Goal: Navigation & Orientation: Understand site structure

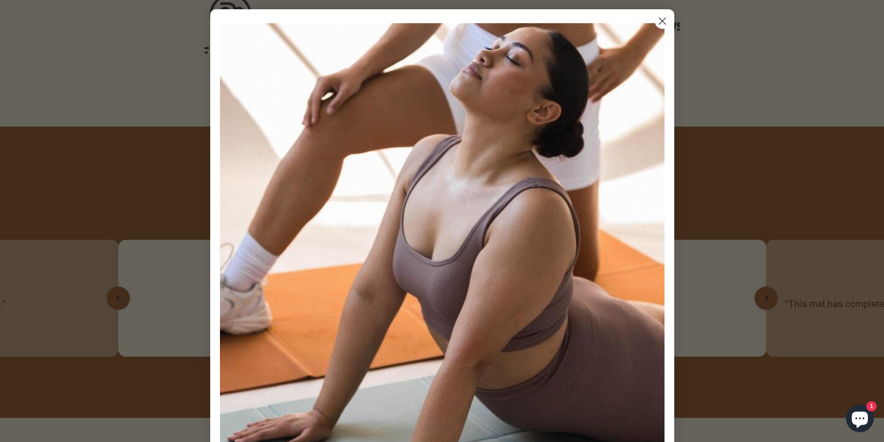
scroll to position [557, 0]
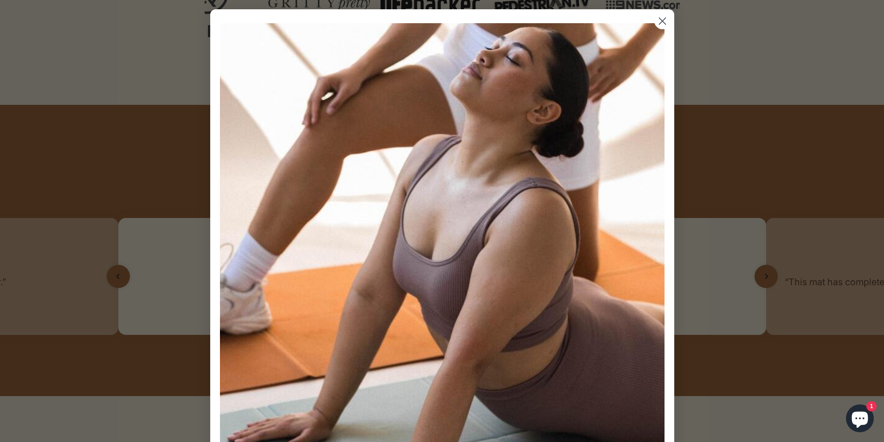
click at [660, 28] on circle "Close dialog" at bounding box center [661, 20] width 15 height 15
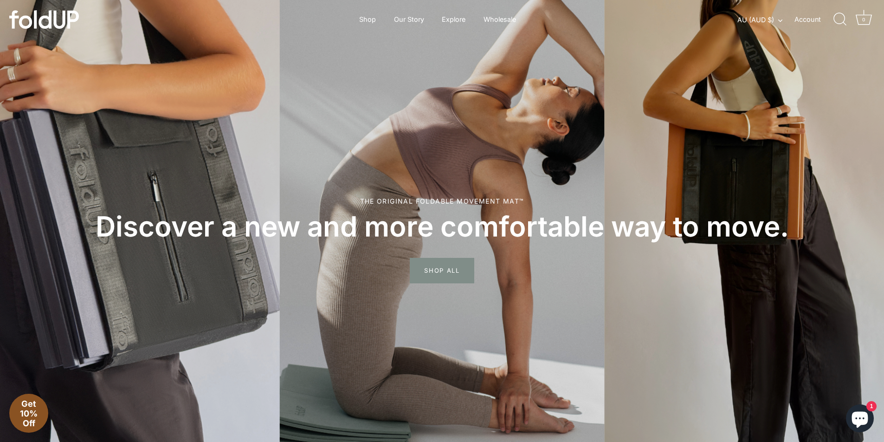
scroll to position [0, 0]
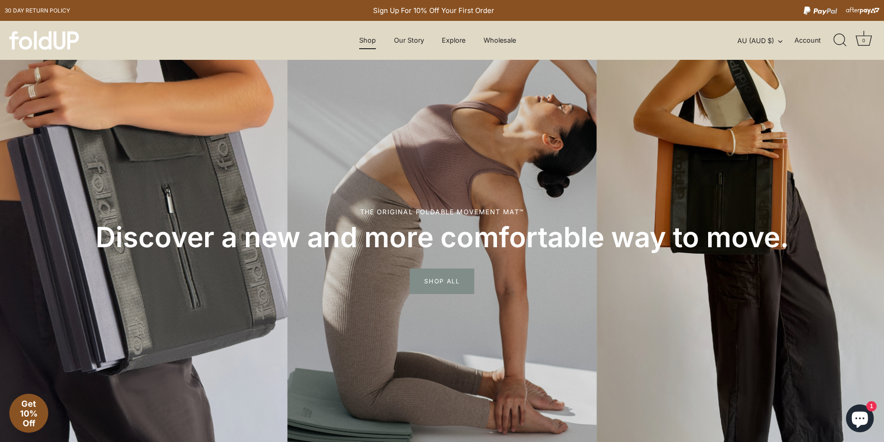
click at [366, 35] on link "Shop" at bounding box center [367, 41] width 33 height 18
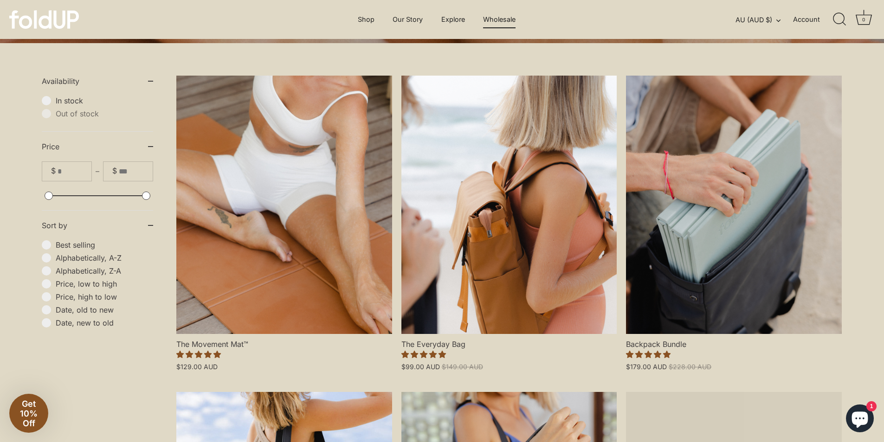
scroll to position [232, 0]
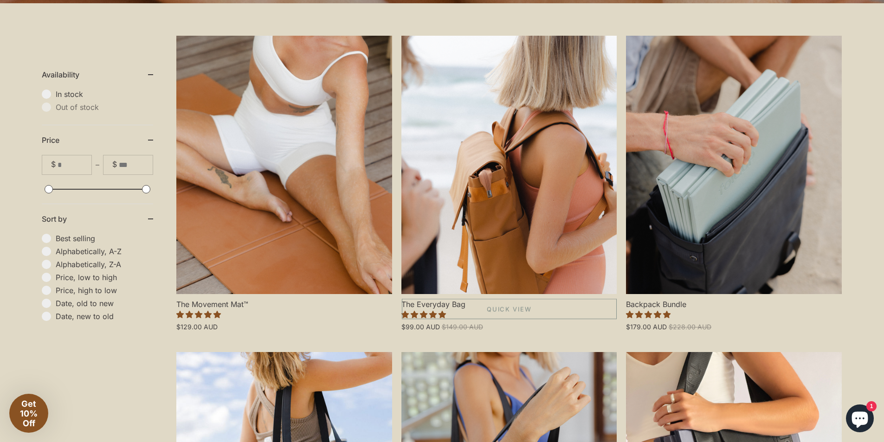
click at [473, 72] on link "The Everyday Bag" at bounding box center [509, 165] width 216 height 258
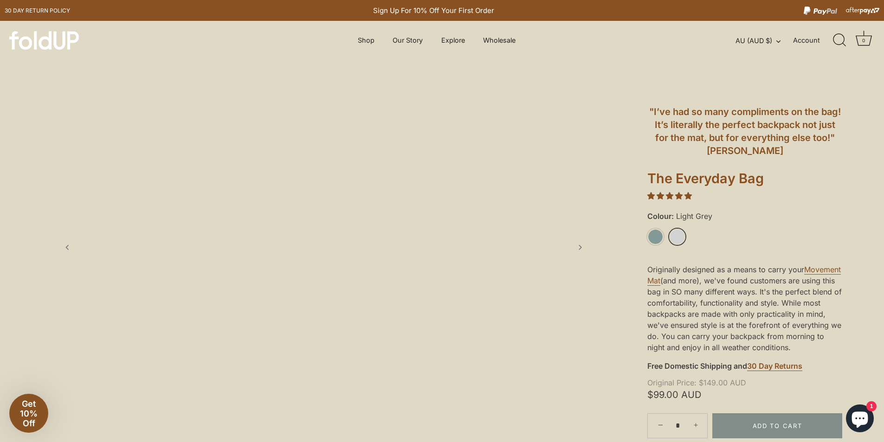
click at [673, 236] on link "Light Grey" at bounding box center [677, 237] width 16 height 16
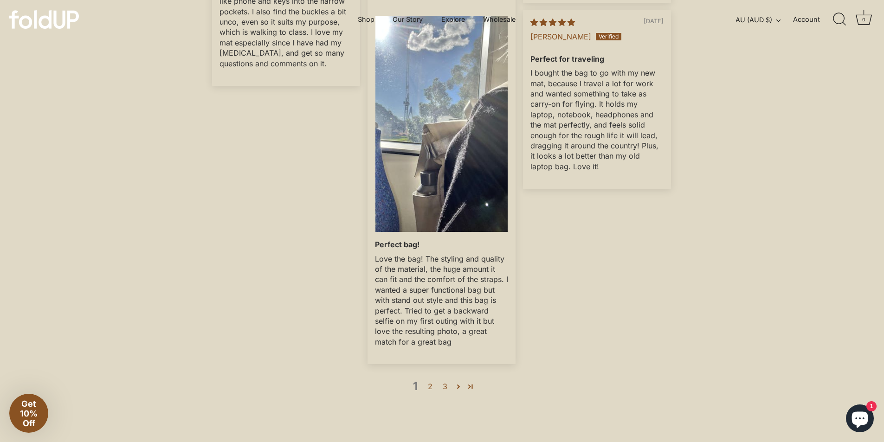
scroll to position [1902, 0]
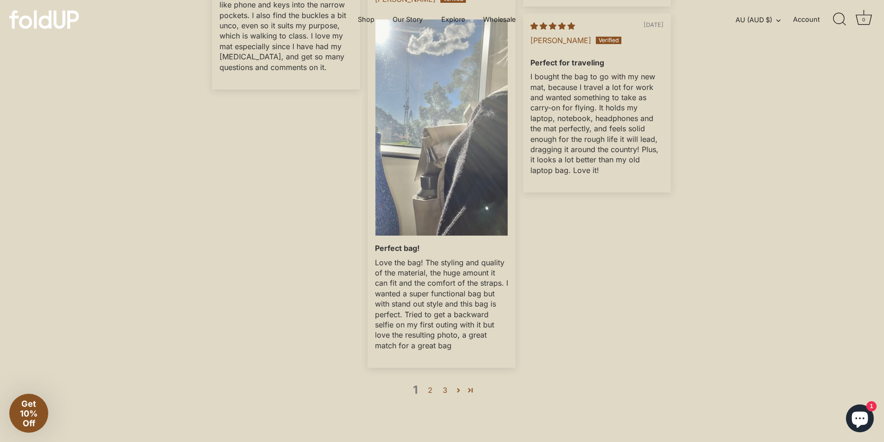
click at [387, 218] on img "Link to user picture 1" at bounding box center [441, 127] width 132 height 216
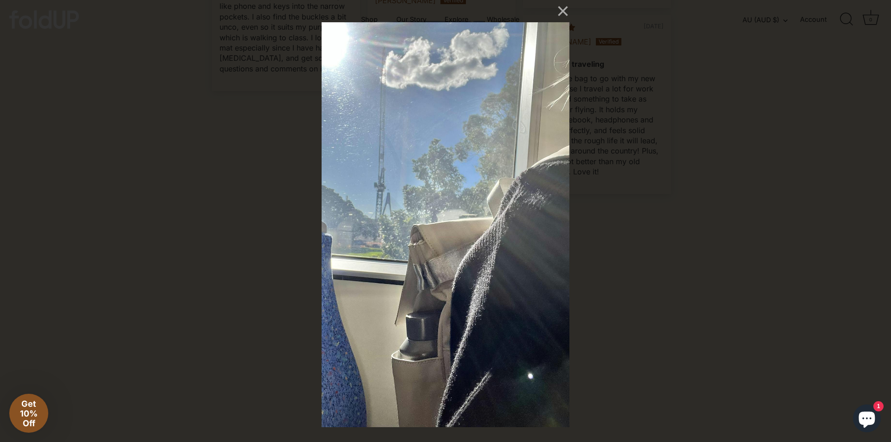
click at [280, 217] on div "× Loading..." at bounding box center [445, 221] width 891 height 442
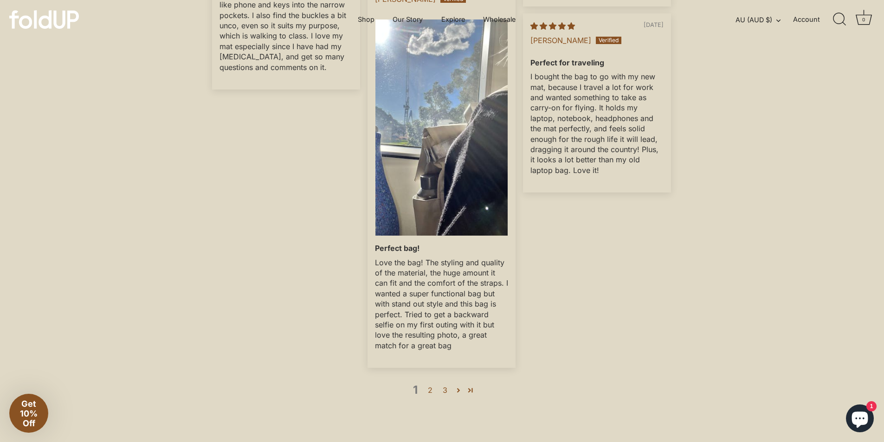
click at [496, 295] on p "Love the bag! The styling and quality of the material, the huge amount it can f…" at bounding box center [441, 304] width 133 height 94
click at [173, 416] on div "**********" at bounding box center [442, 13] width 884 height 926
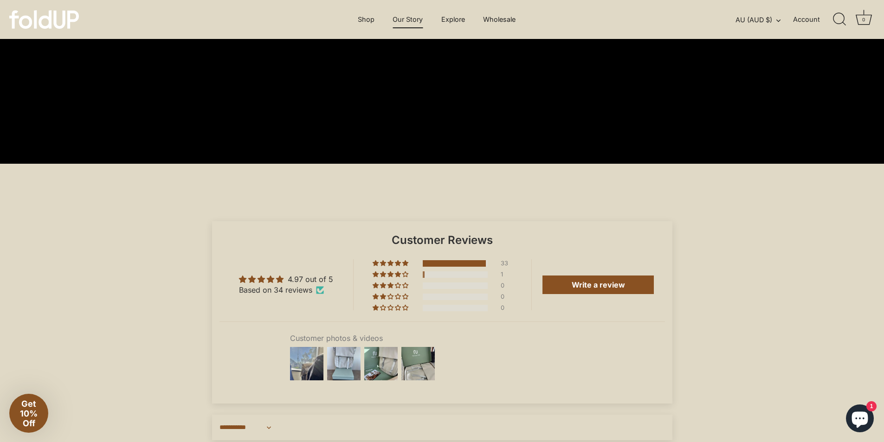
scroll to position [1067, 0]
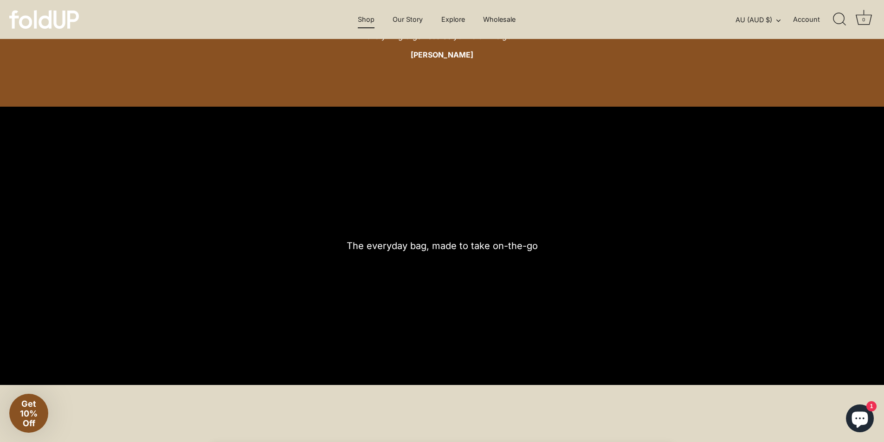
click at [370, 24] on link "Shop" at bounding box center [365, 20] width 33 height 18
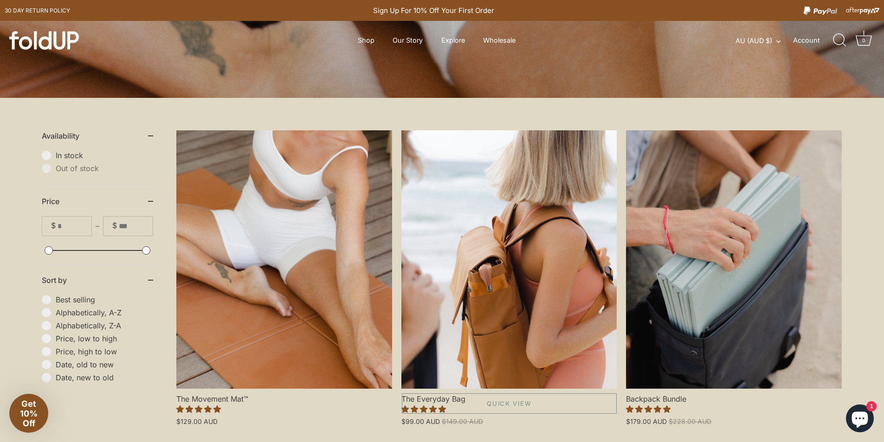
scroll to position [186, 0]
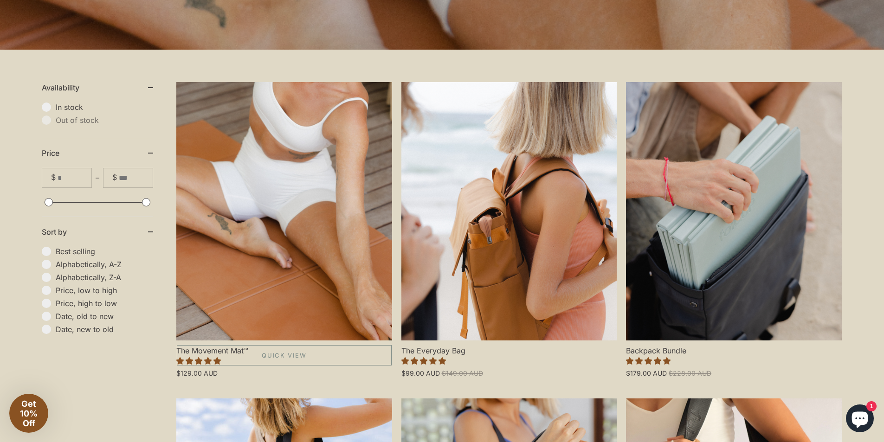
click at [314, 223] on link "The Movement Mat™" at bounding box center [284, 211] width 216 height 258
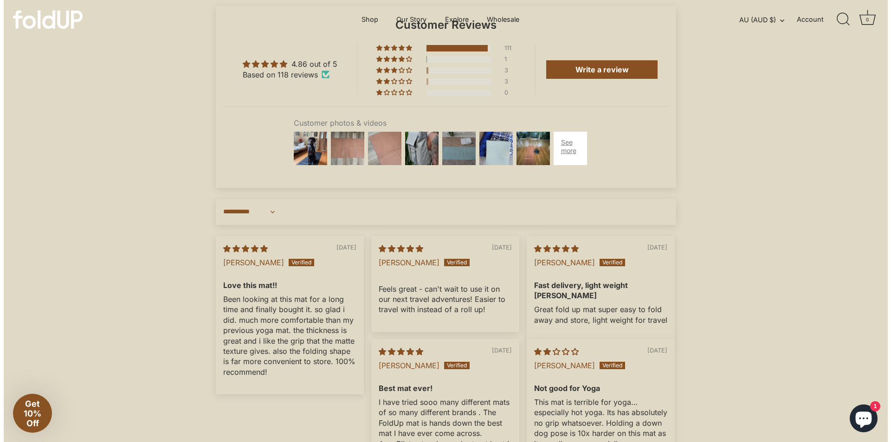
scroll to position [2644, 0]
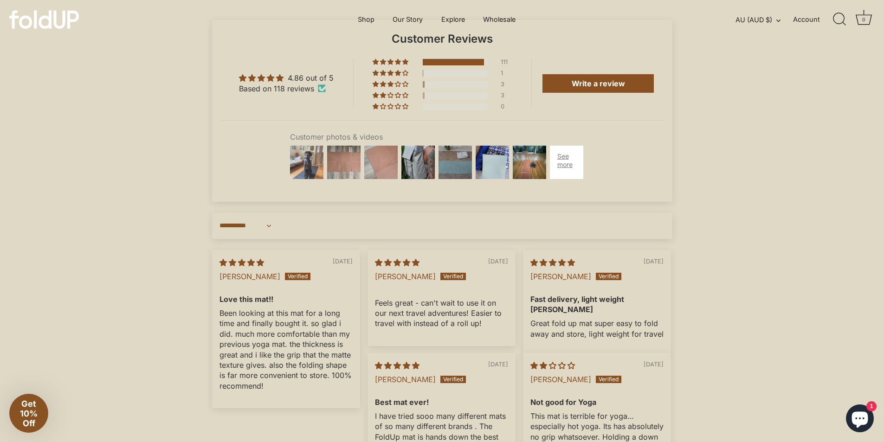
click at [310, 178] on img at bounding box center [306, 162] width 37 height 37
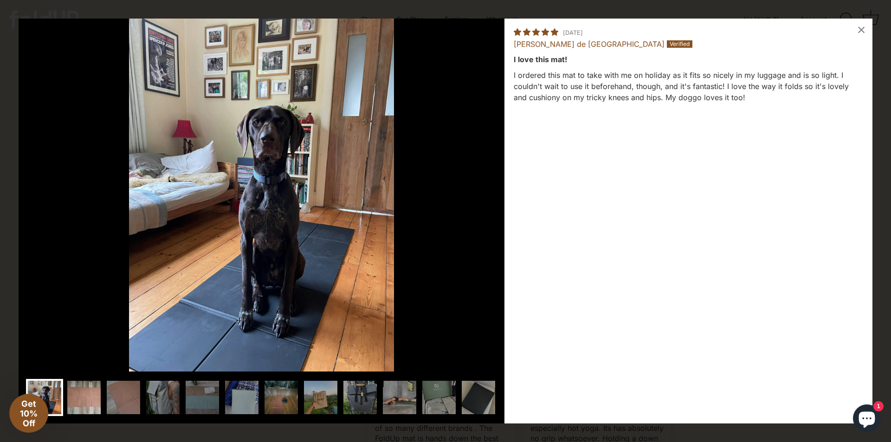
click at [94, 391] on img at bounding box center [83, 397] width 37 height 37
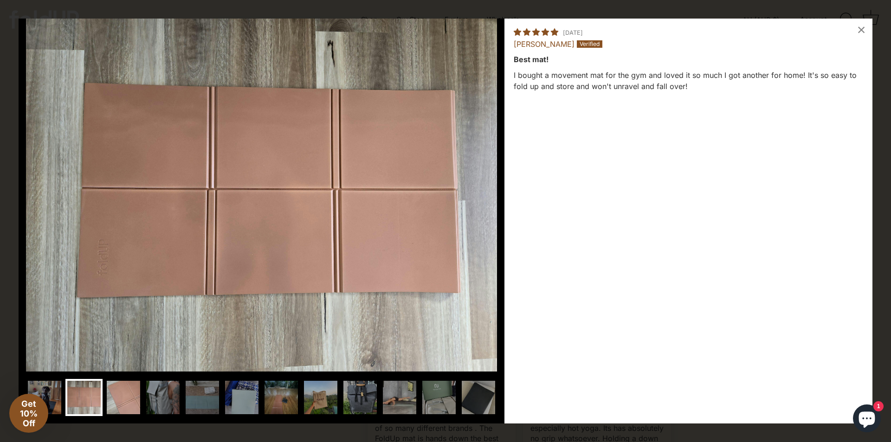
click at [120, 389] on img at bounding box center [123, 397] width 37 height 37
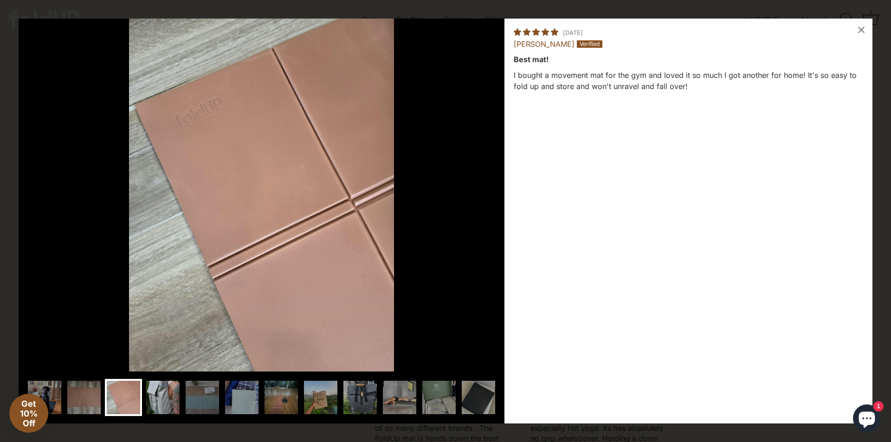
click at [162, 395] on img at bounding box center [162, 397] width 37 height 37
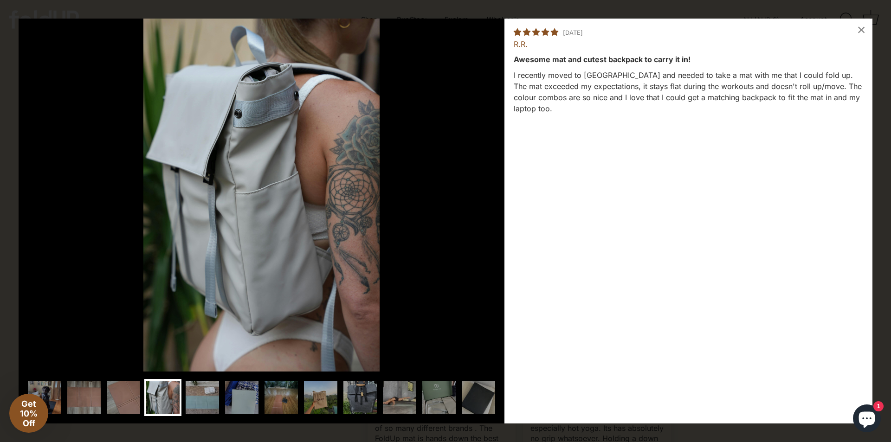
click at [209, 401] on img at bounding box center [202, 397] width 37 height 37
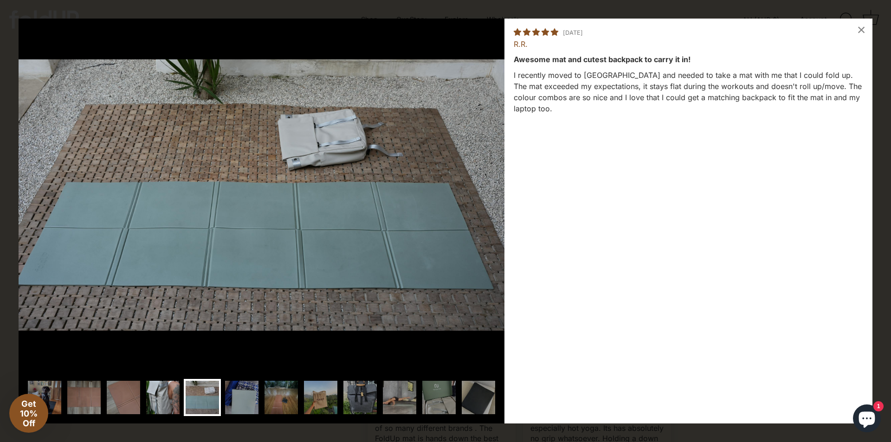
click at [166, 396] on img at bounding box center [162, 397] width 37 height 37
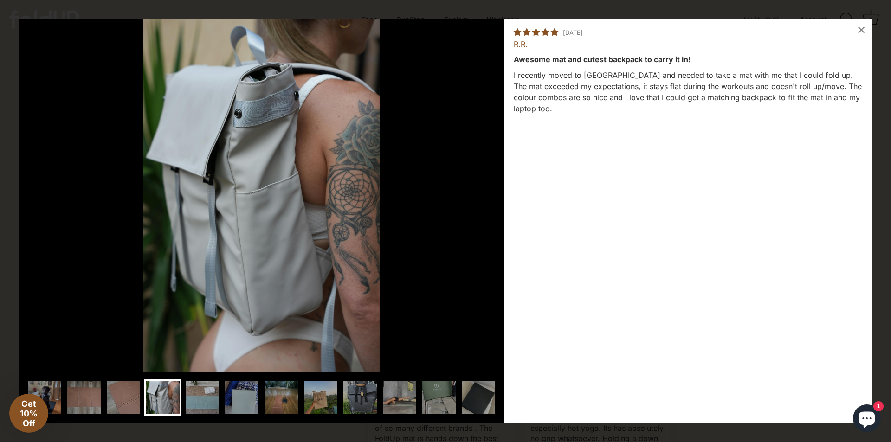
click at [218, 398] on img at bounding box center [202, 397] width 37 height 37
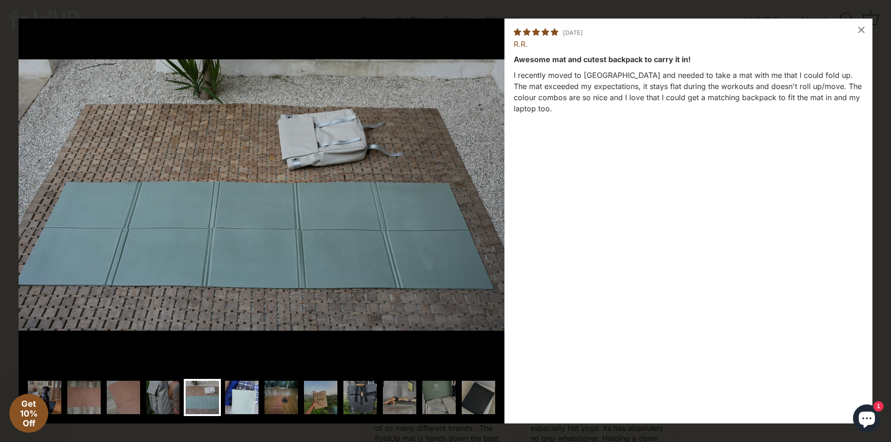
click at [238, 403] on img at bounding box center [241, 397] width 37 height 37
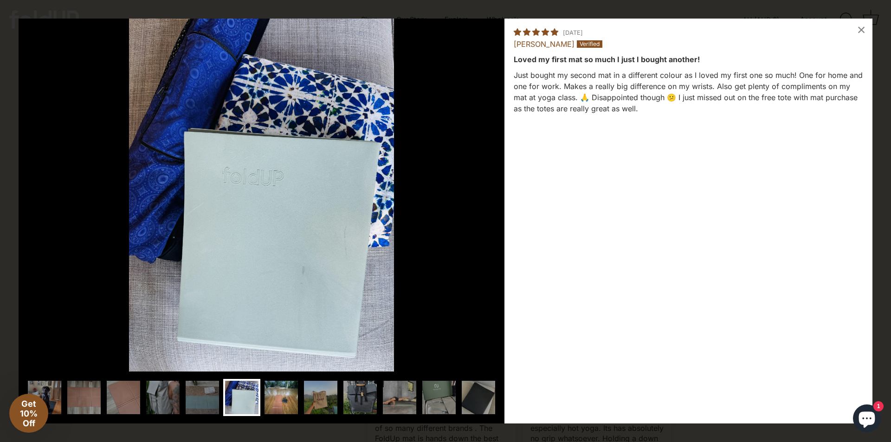
click at [276, 399] on img at bounding box center [281, 397] width 37 height 37
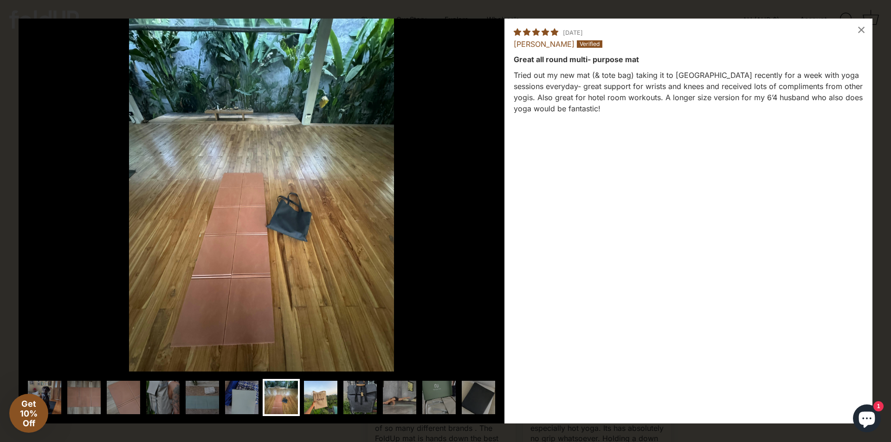
click at [329, 400] on img at bounding box center [320, 397] width 37 height 37
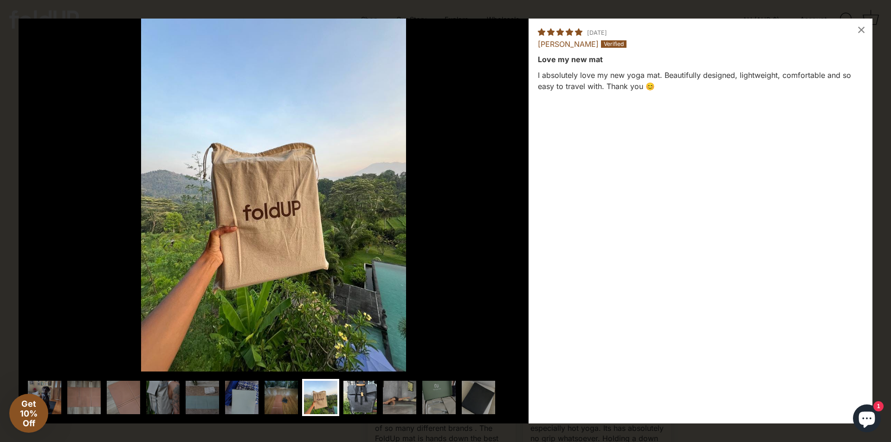
click at [348, 401] on img at bounding box center [359, 397] width 37 height 37
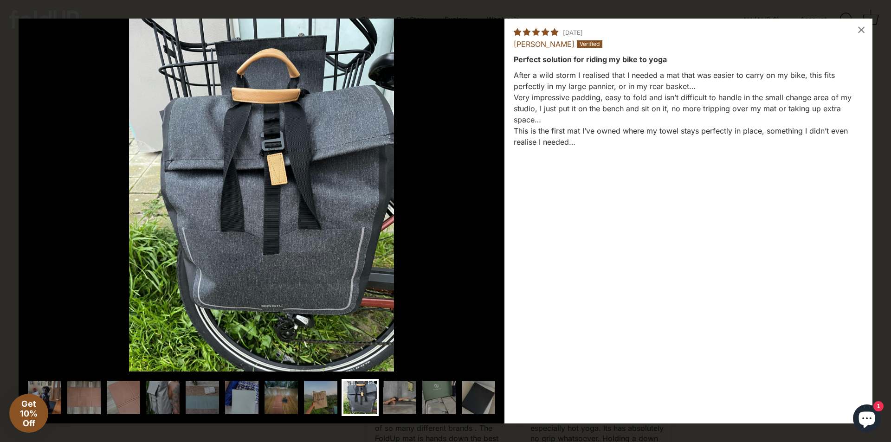
click at [299, 400] on div at bounding box center [261, 399] width 471 height 40
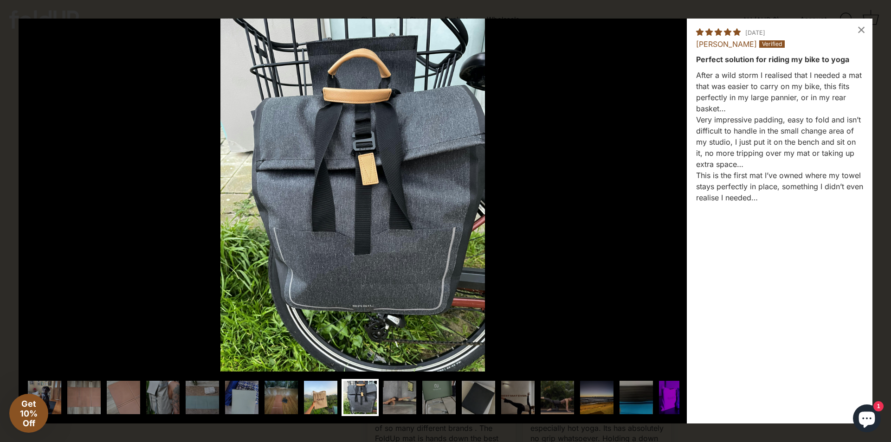
click at [328, 396] on img at bounding box center [320, 397] width 37 height 37
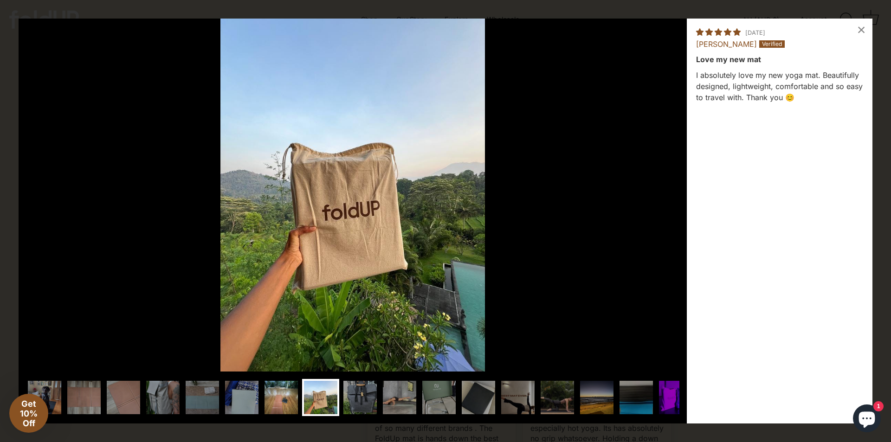
click at [287, 395] on img at bounding box center [281, 397] width 37 height 37
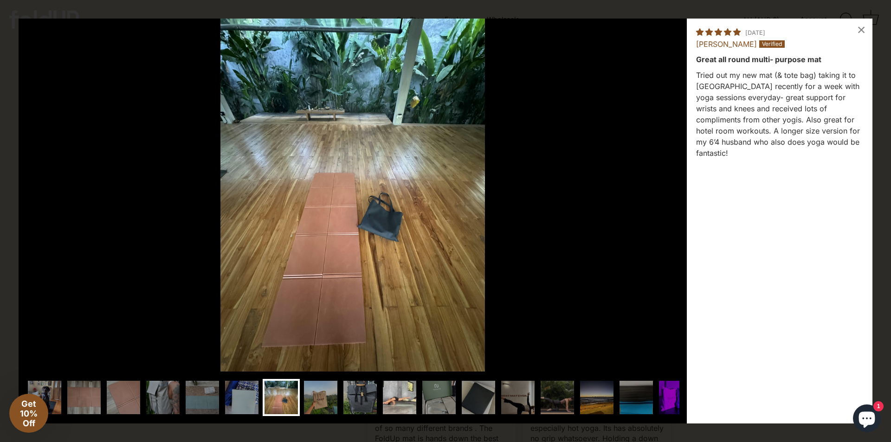
click at [402, 398] on img at bounding box center [399, 397] width 37 height 37
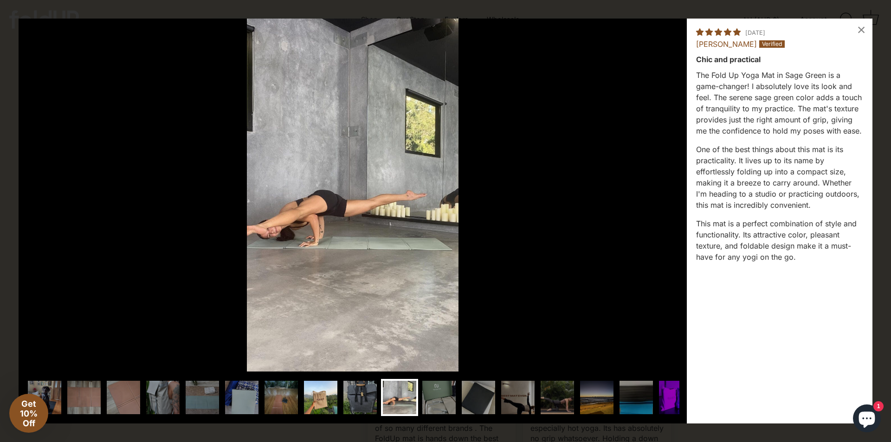
click at [319, 396] on img at bounding box center [320, 397] width 37 height 37
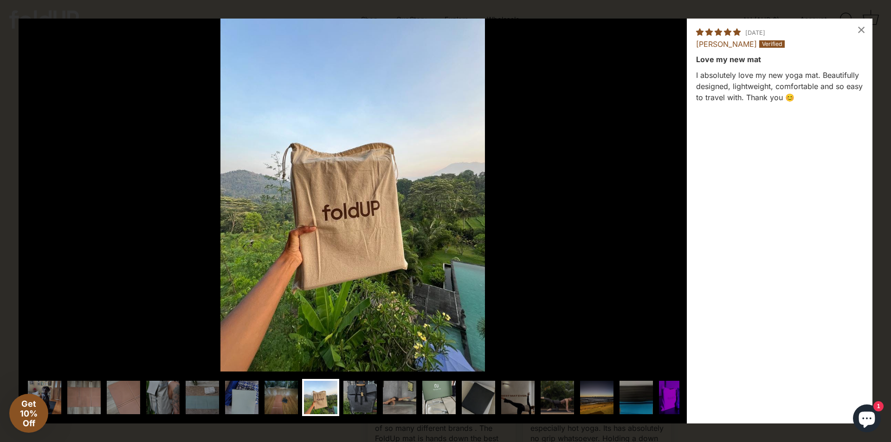
drag, startPoint x: 189, startPoint y: 442, endPoint x: 420, endPoint y: 403, distance: 233.7
click at [420, 403] on img at bounding box center [438, 397] width 37 height 37
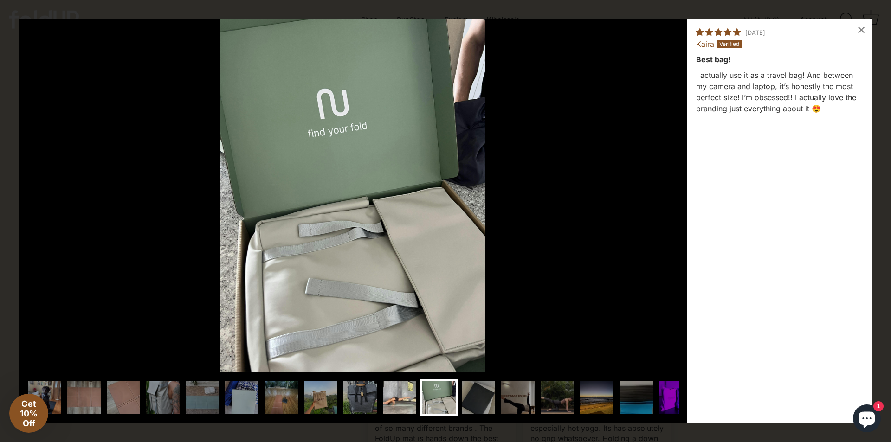
click at [394, 398] on img at bounding box center [399, 397] width 37 height 37
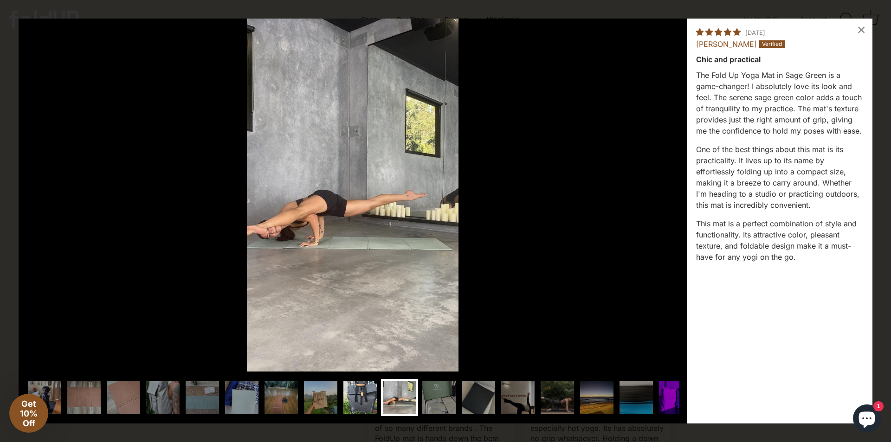
click at [354, 399] on img at bounding box center [359, 397] width 37 height 37
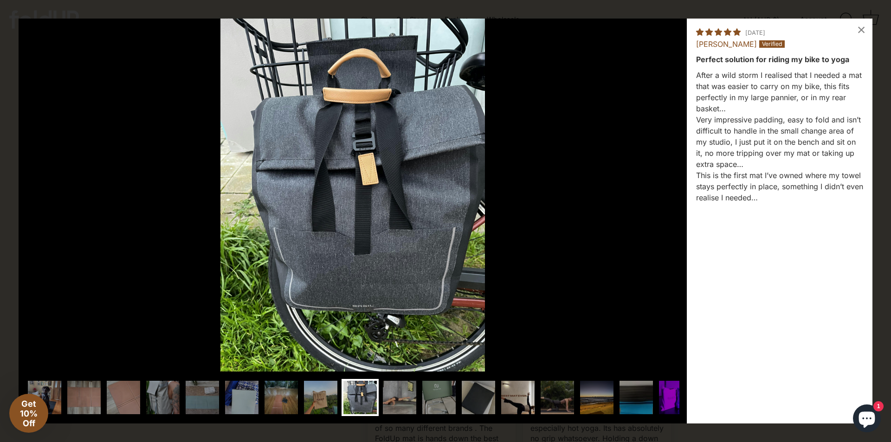
click at [509, 397] on img at bounding box center [517, 397] width 37 height 37
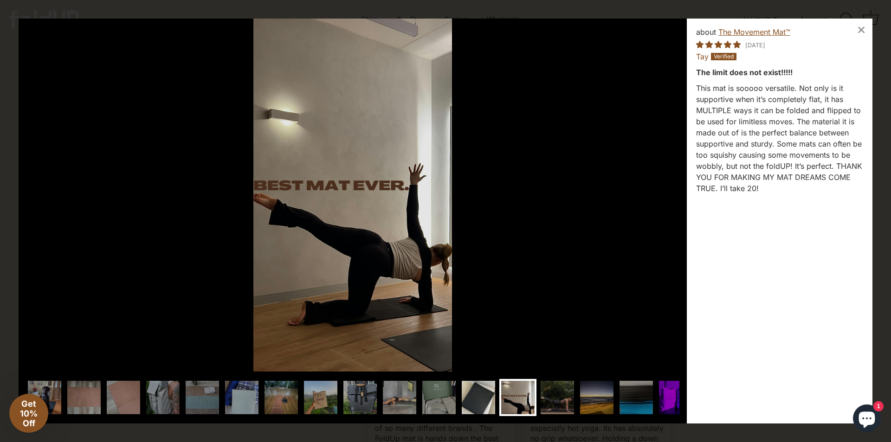
click at [480, 397] on img at bounding box center [478, 397] width 37 height 37
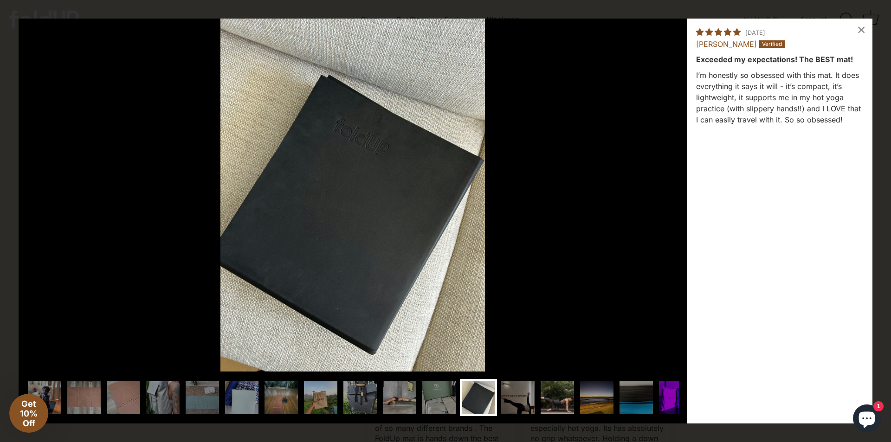
click at [550, 398] on img at bounding box center [557, 397] width 37 height 37
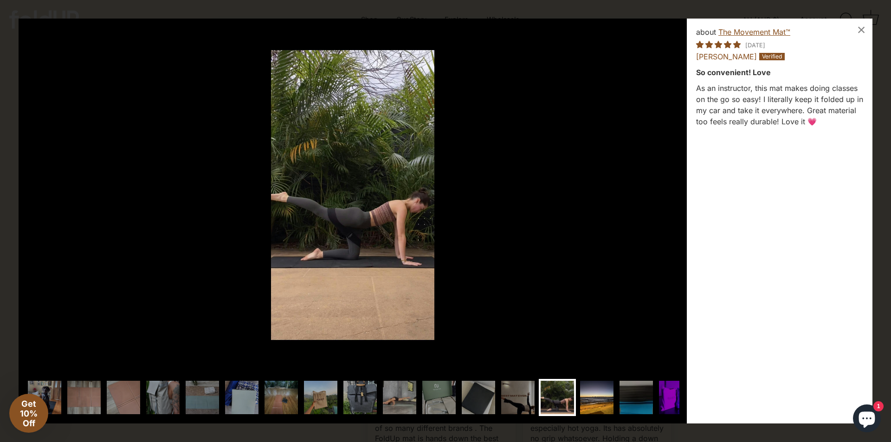
click at [592, 396] on img at bounding box center [596, 397] width 37 height 37
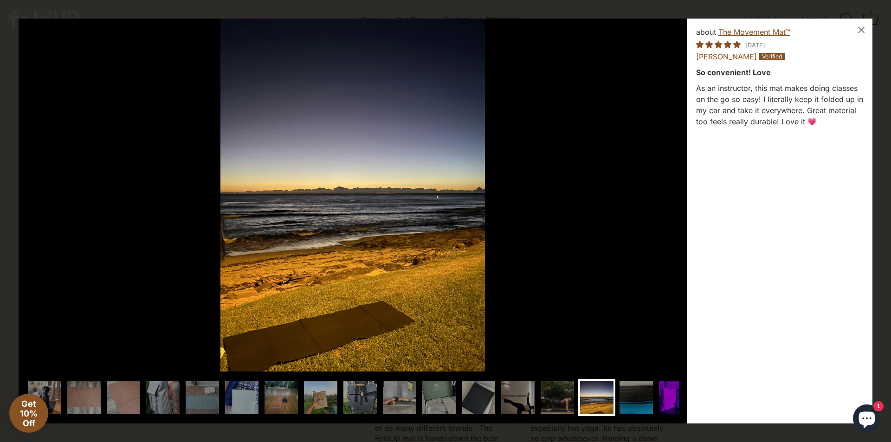
scroll to position [0, 11]
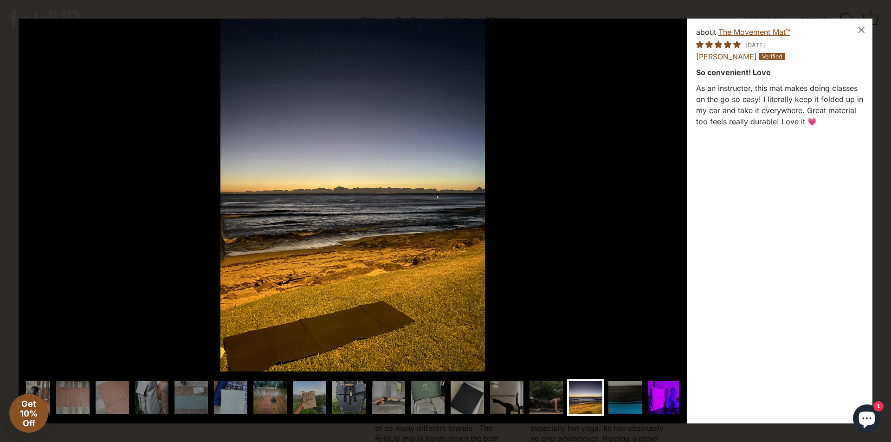
click at [658, 403] on img at bounding box center [664, 397] width 37 height 37
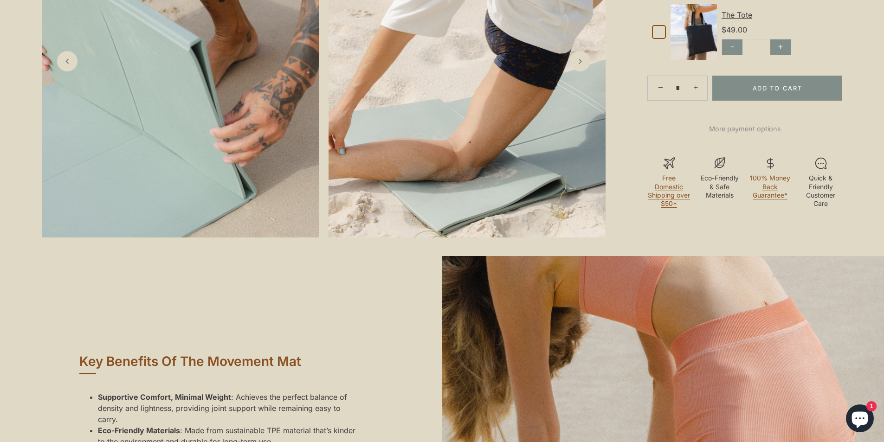
scroll to position [459, 0]
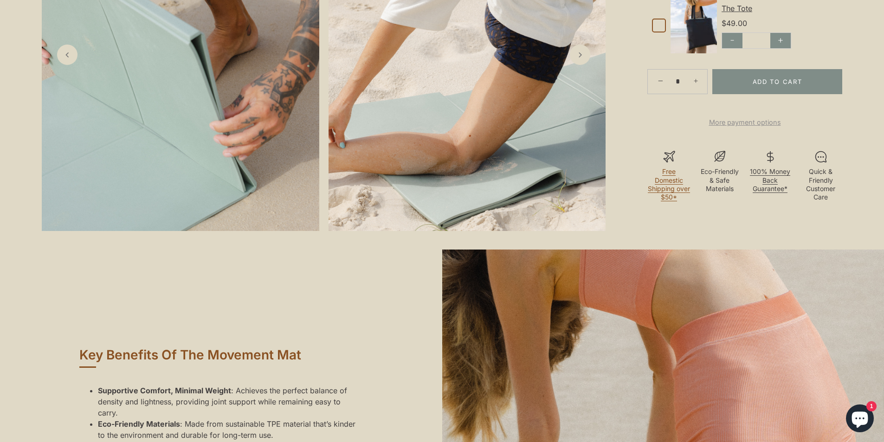
click at [775, 192] on link "100% Money Back Guarantee*" at bounding box center [770, 179] width 40 height 25
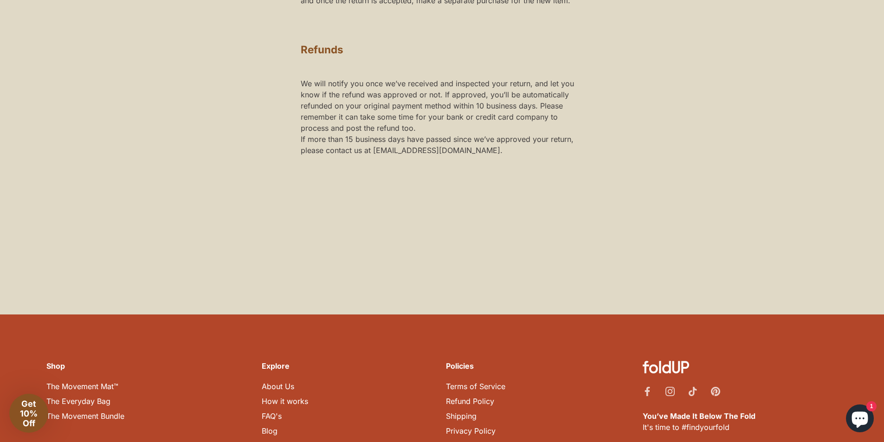
scroll to position [835, 0]
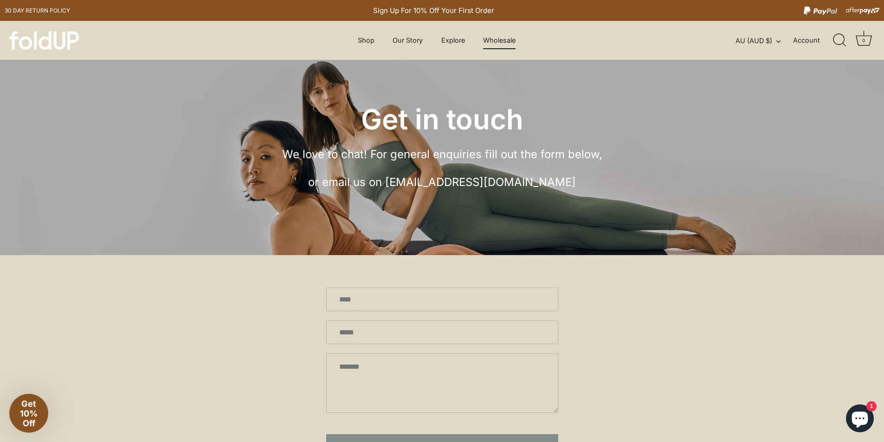
click at [500, 37] on link "Wholesale" at bounding box center [499, 41] width 49 height 18
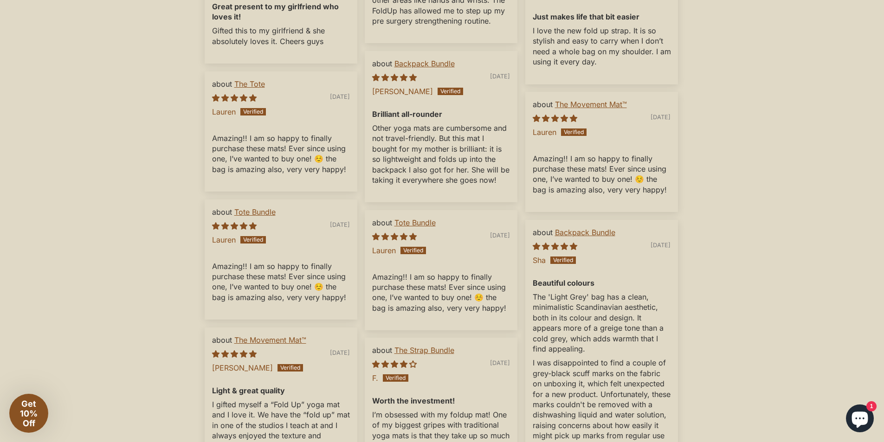
scroll to position [3505, 0]
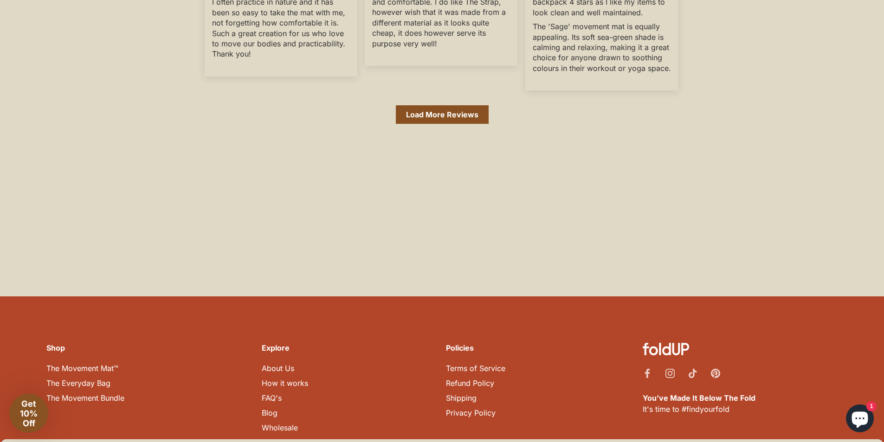
click at [467, 393] on link "Shipping" at bounding box center [461, 397] width 31 height 9
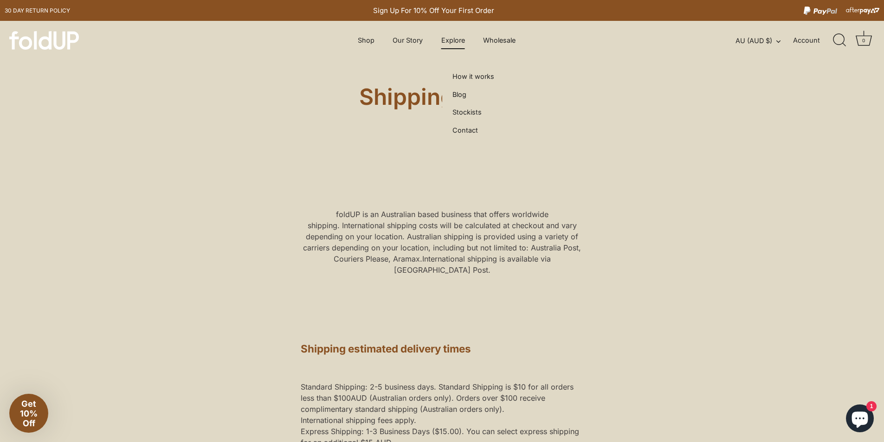
click at [440, 43] on link "Explore" at bounding box center [453, 41] width 40 height 18
click at [468, 72] on link "How it works" at bounding box center [473, 77] width 48 height 18
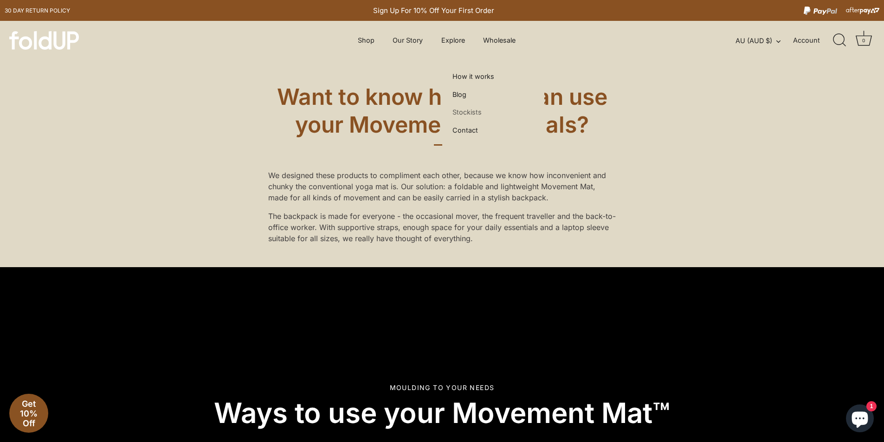
click at [477, 113] on link "Stockists" at bounding box center [467, 112] width 36 height 18
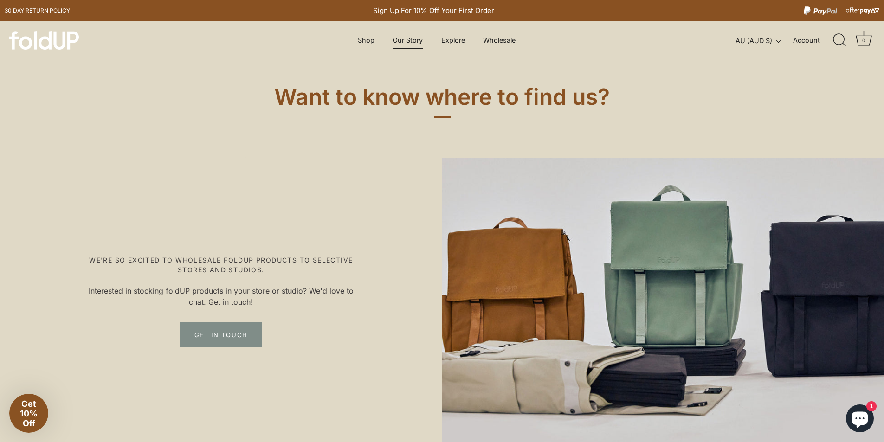
click at [396, 45] on link "Our Story" at bounding box center [408, 41] width 46 height 18
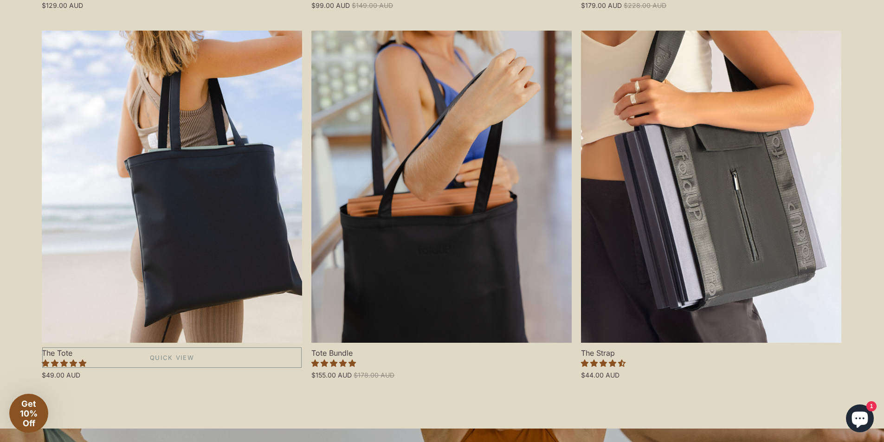
scroll to position [2317, 0]
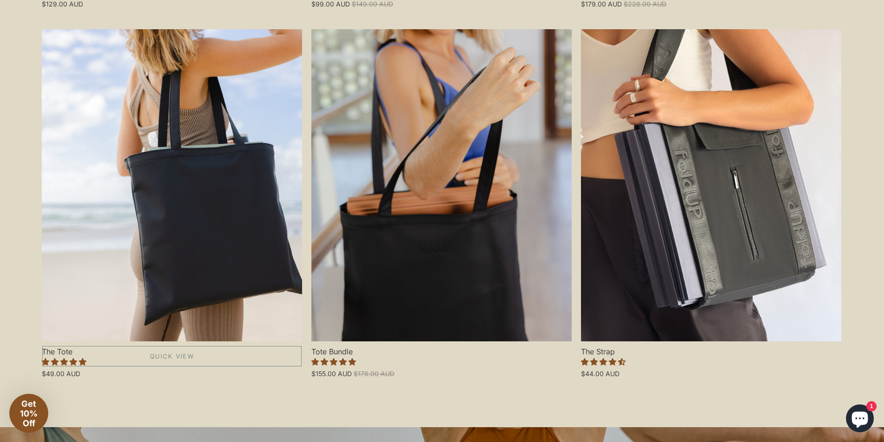
click at [290, 202] on link "The Tote" at bounding box center [172, 185] width 260 height 312
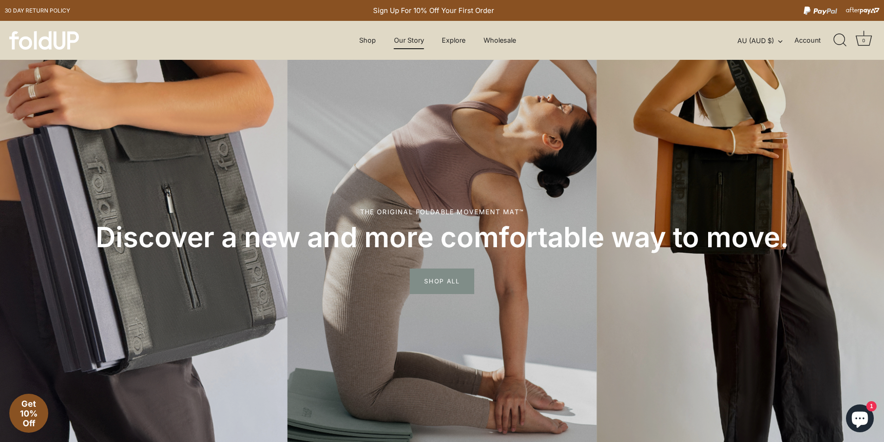
click at [423, 43] on link "Our Story" at bounding box center [408, 41] width 46 height 18
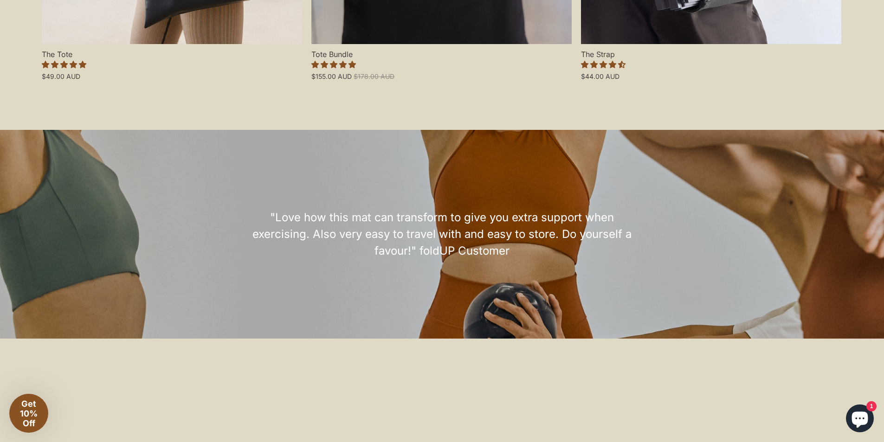
scroll to position [2781, 0]
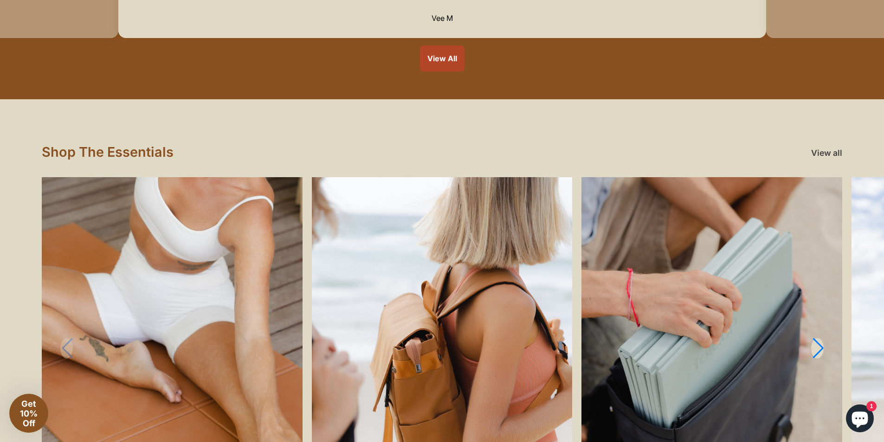
scroll to position [1020, 0]
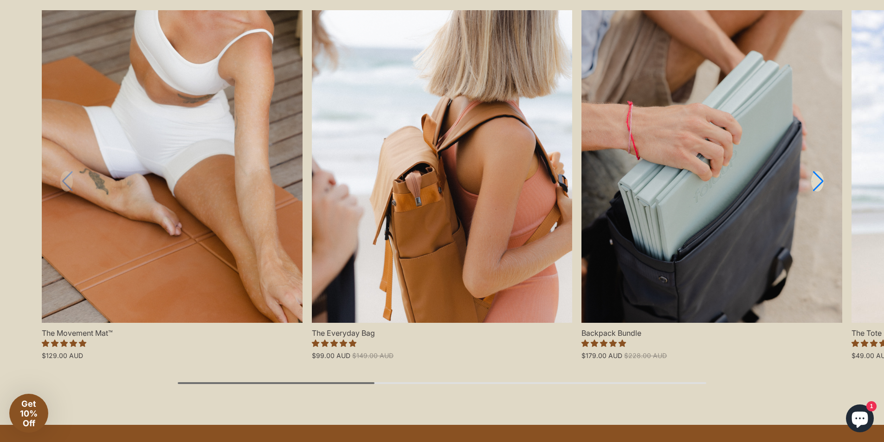
click at [4, 275] on div "Shop The Essentials View all New in New in New in New in New in New in New in N…" at bounding box center [442, 178] width 884 height 493
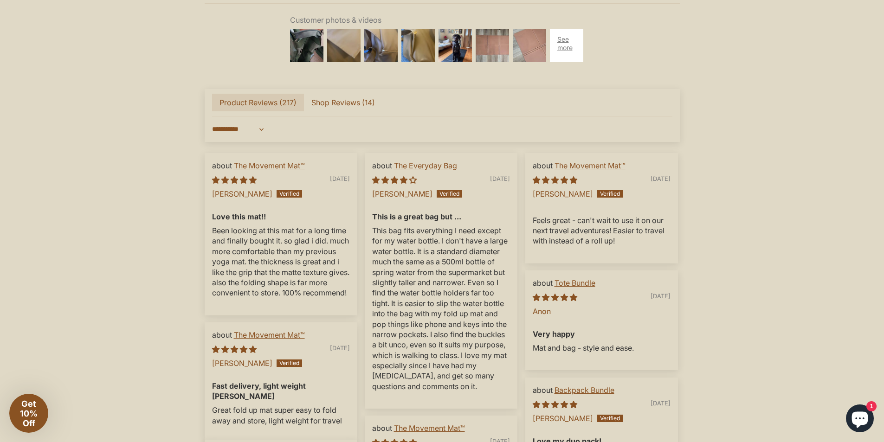
scroll to position [2366, 0]
